Goal: Transaction & Acquisition: Purchase product/service

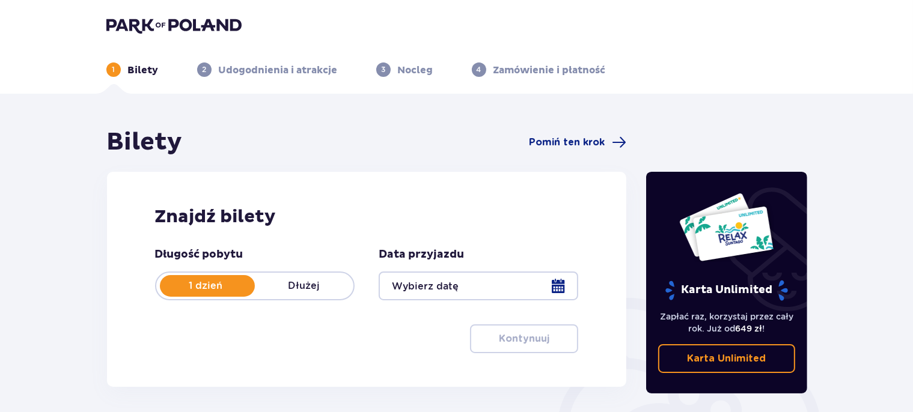
click at [563, 283] on div at bounding box center [479, 286] width 200 height 29
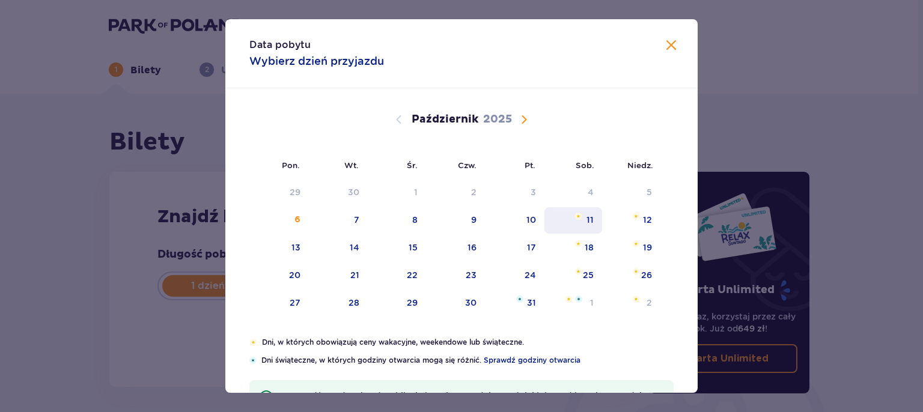
click at [580, 222] on div "11" at bounding box center [574, 220] width 58 height 26
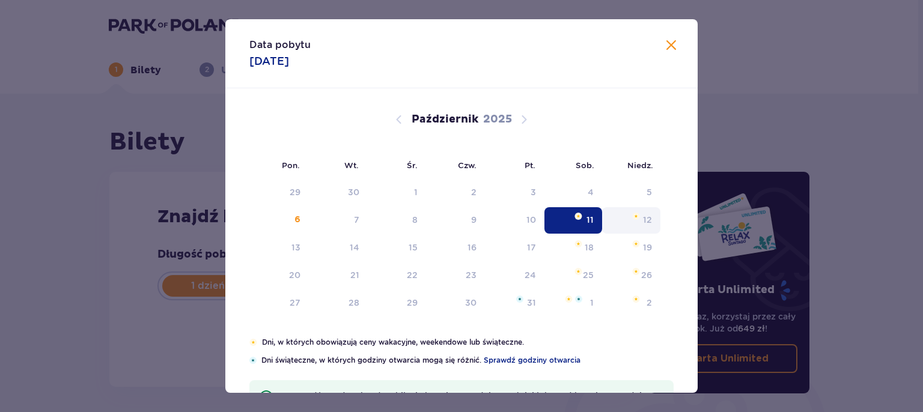
type input "[DATE]"
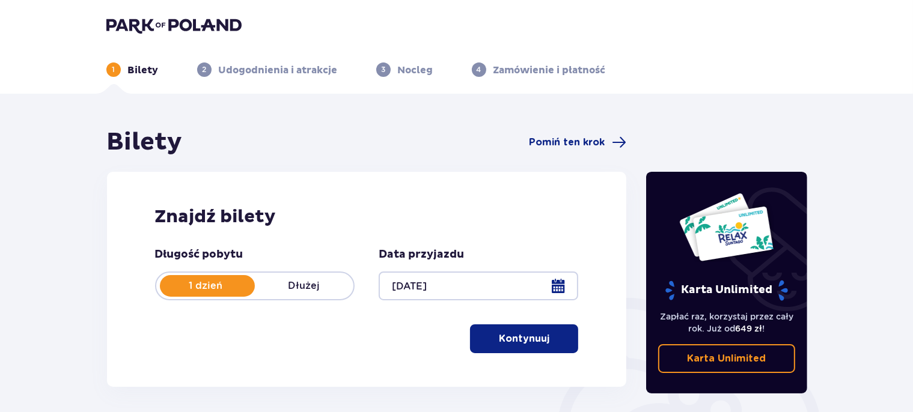
click at [533, 344] on p "Kontynuuj" at bounding box center [524, 338] width 51 height 13
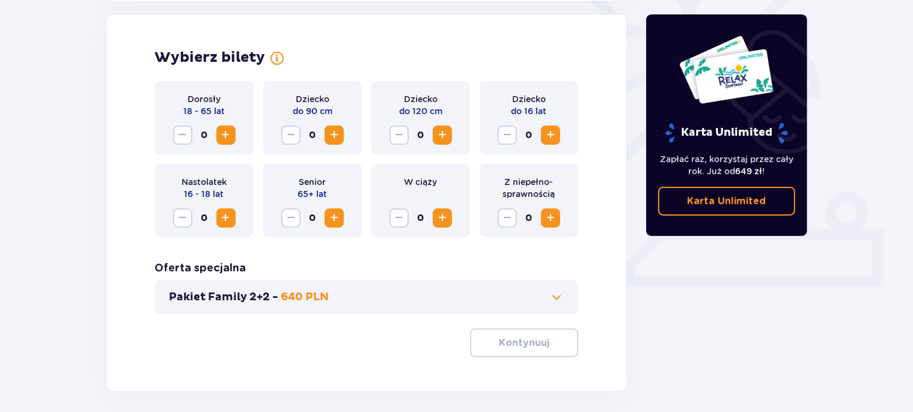
scroll to position [334, 0]
click at [227, 134] on span "Zwiększ" at bounding box center [226, 134] width 14 height 14
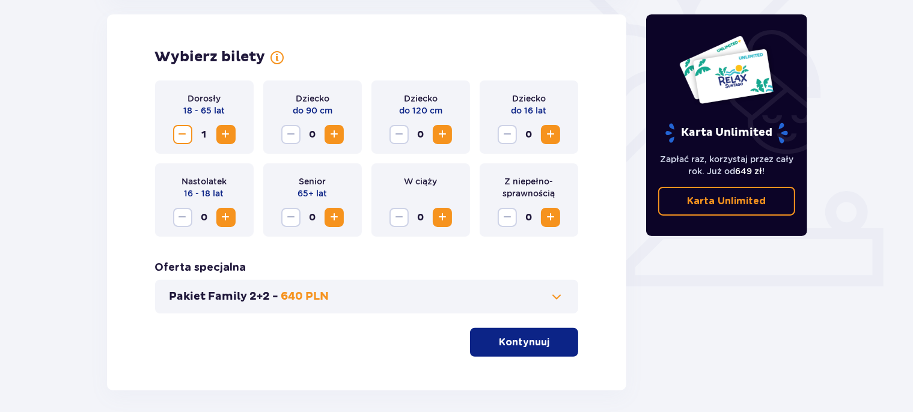
click at [552, 133] on span "Zwiększ" at bounding box center [550, 134] width 14 height 14
click at [516, 344] on p "Kontynuuj" at bounding box center [524, 342] width 51 height 13
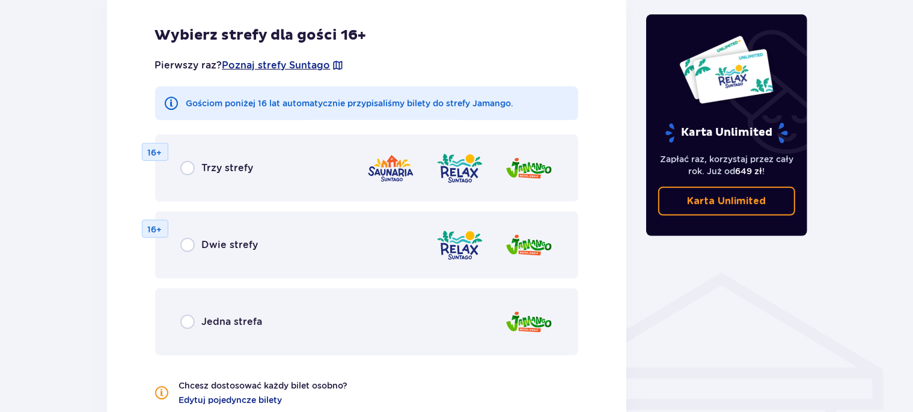
scroll to position [794, 0]
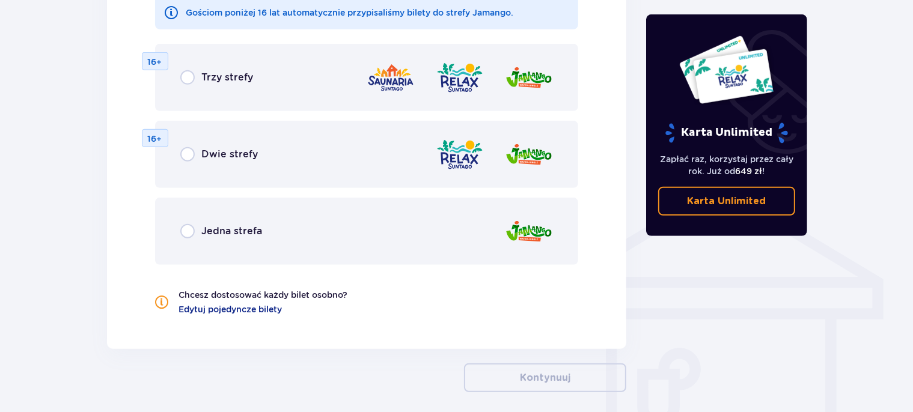
click at [183, 77] on input "radio" at bounding box center [187, 77] width 14 height 14
radio input "true"
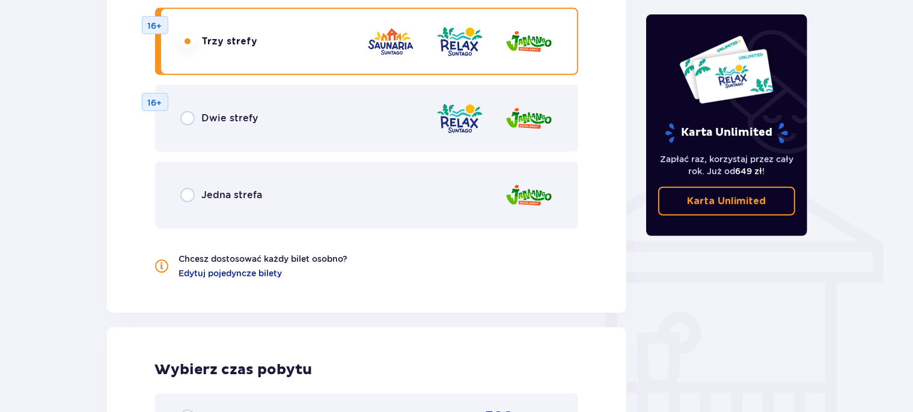
scroll to position [812, 0]
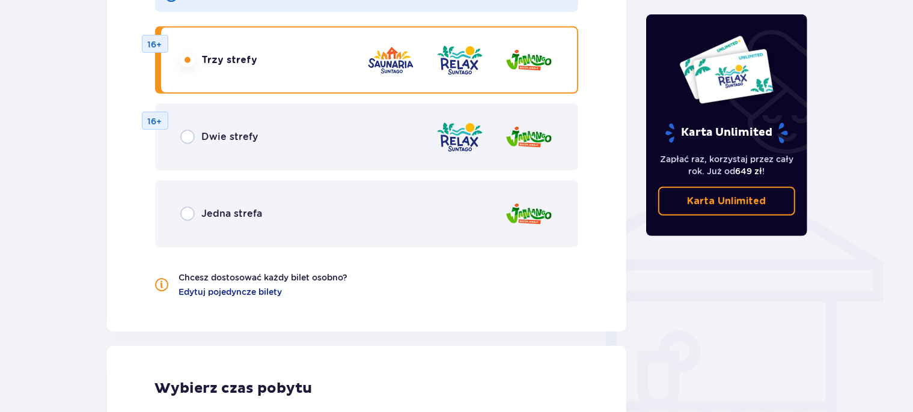
click at [186, 138] on input "radio" at bounding box center [187, 137] width 14 height 14
radio input "true"
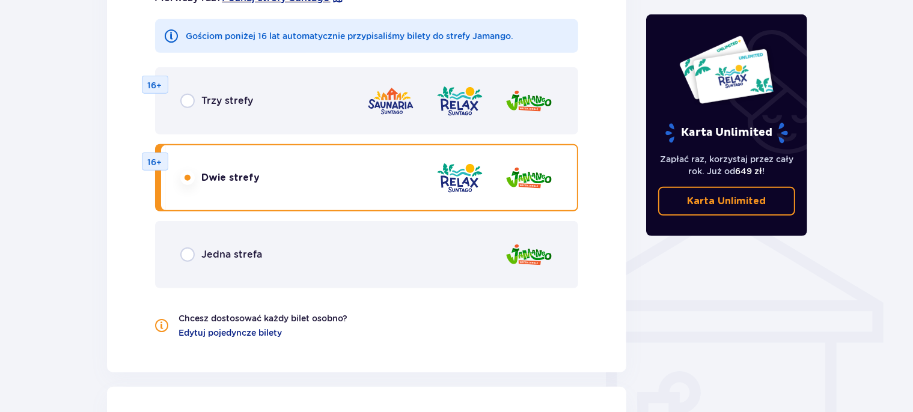
scroll to position [748, 0]
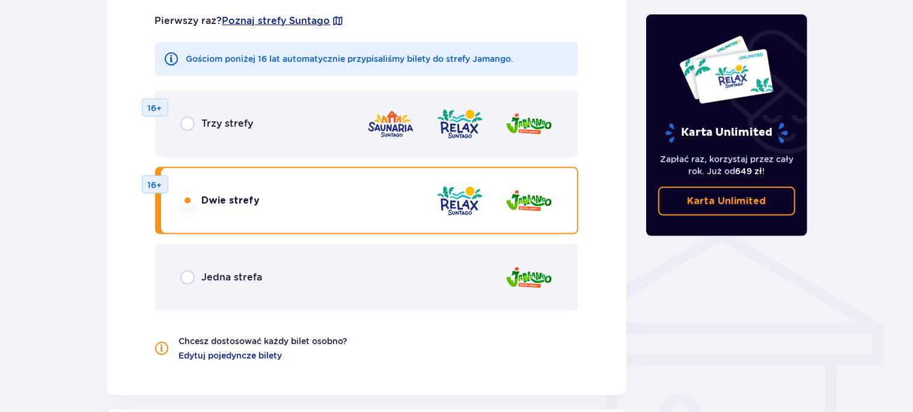
click at [183, 278] on input "radio" at bounding box center [187, 278] width 14 height 14
radio input "true"
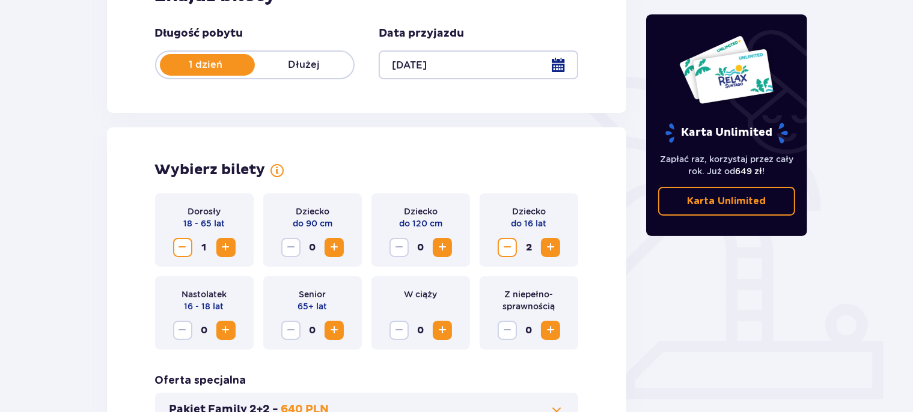
scroll to position [476, 0]
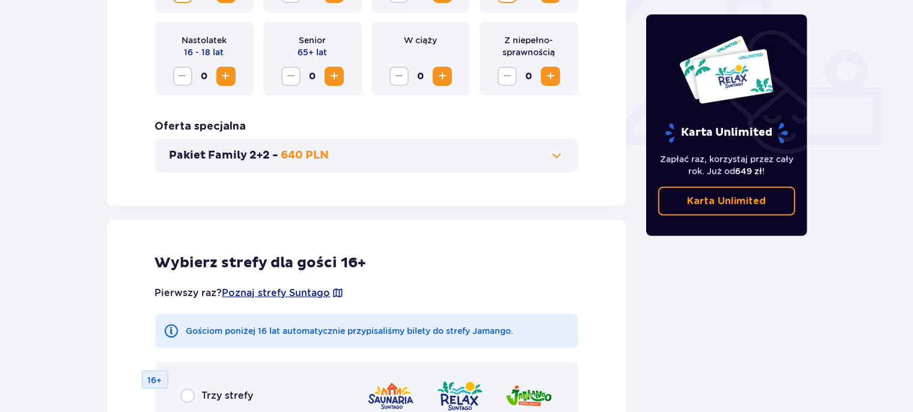
click at [551, 157] on span at bounding box center [556, 155] width 14 height 14
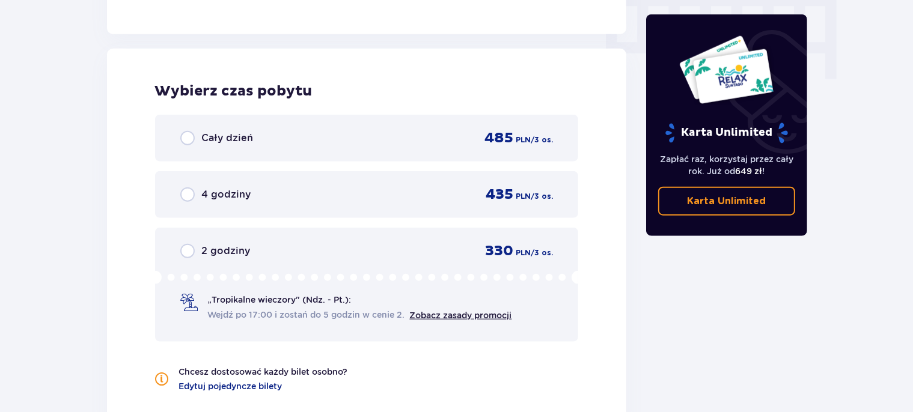
scroll to position [1219, 0]
click at [458, 313] on link "Zobacz zasady promocji" at bounding box center [461, 315] width 102 height 10
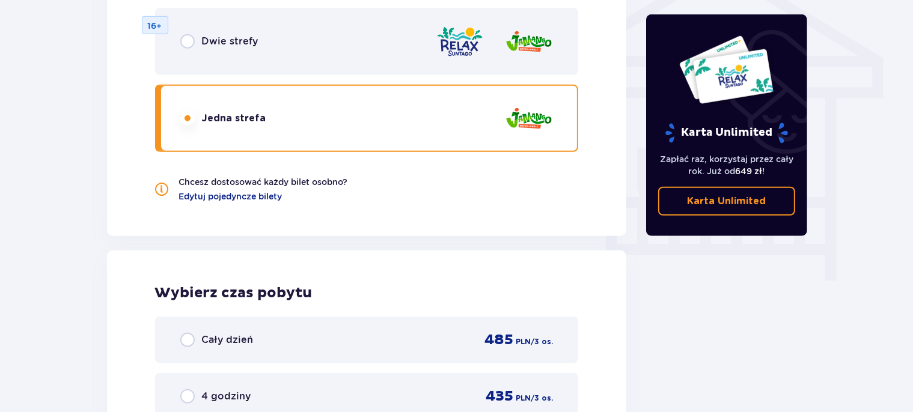
scroll to position [762, 0]
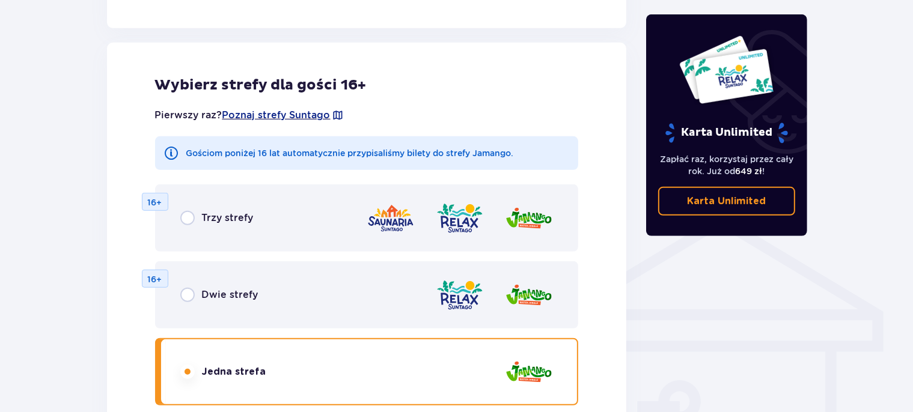
click at [185, 216] on input "radio" at bounding box center [187, 218] width 14 height 14
radio input "true"
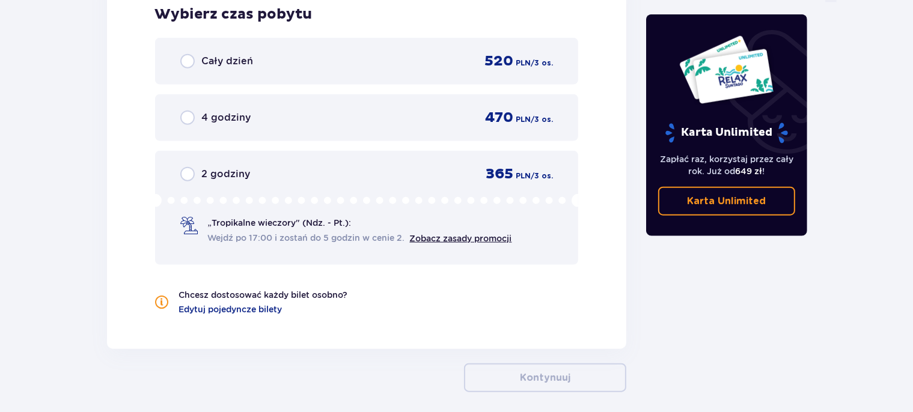
scroll to position [1345, 0]
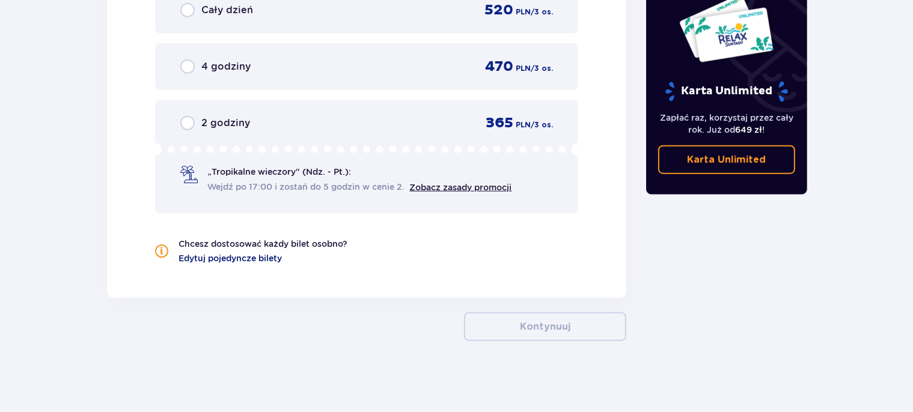
click at [241, 262] on span "Edytuj pojedyncze bilety" at bounding box center [230, 259] width 103 height 12
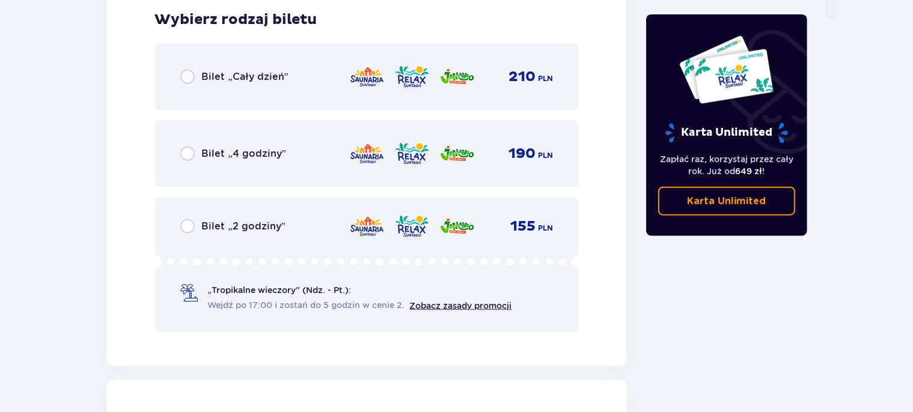
scroll to position [1284, 0]
